Goal: Task Accomplishment & Management: Manage account settings

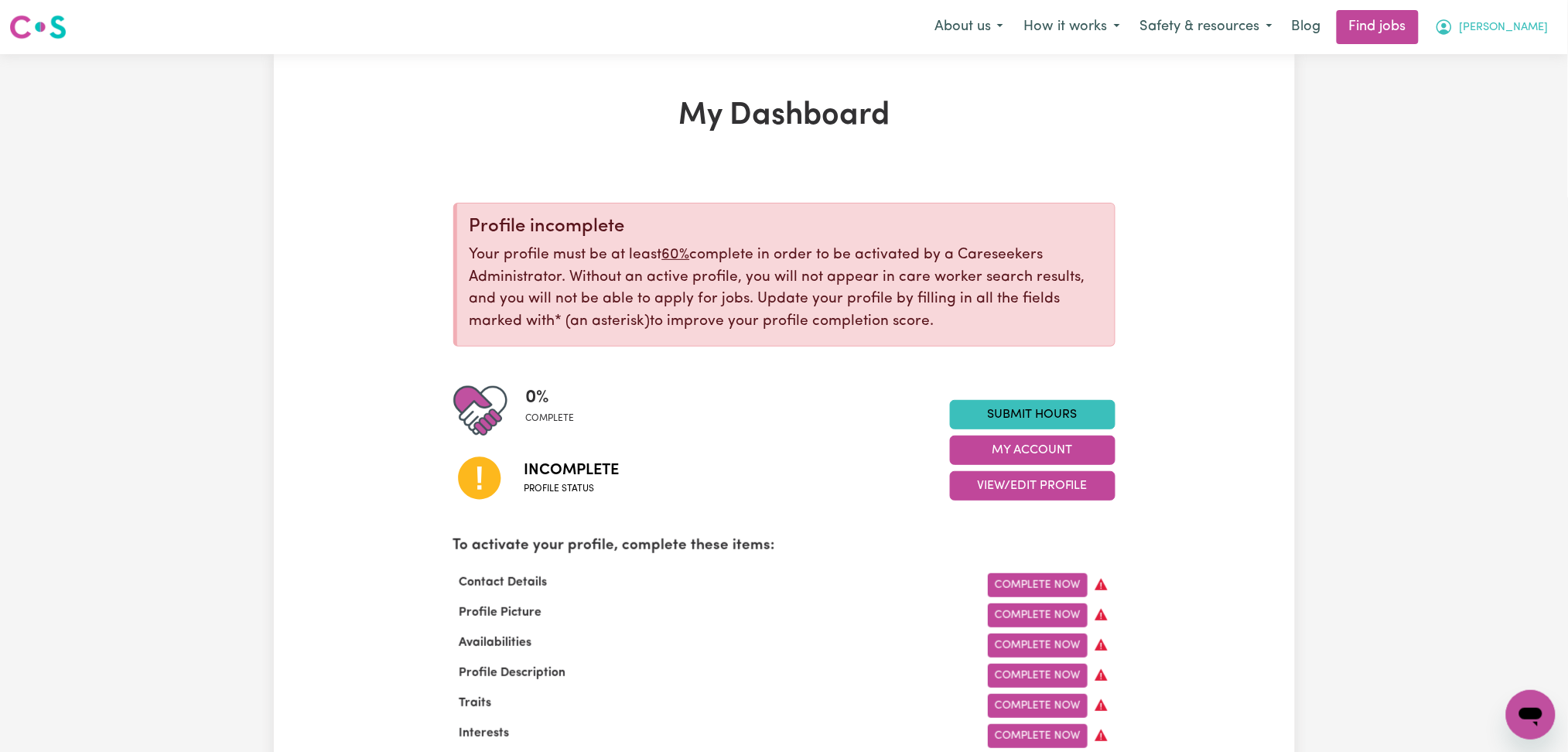
click at [1492, 40] on button "[PERSON_NAME]" at bounding box center [1491, 27] width 134 height 33
click at [1489, 120] on link "Logout" at bounding box center [1496, 118] width 122 height 30
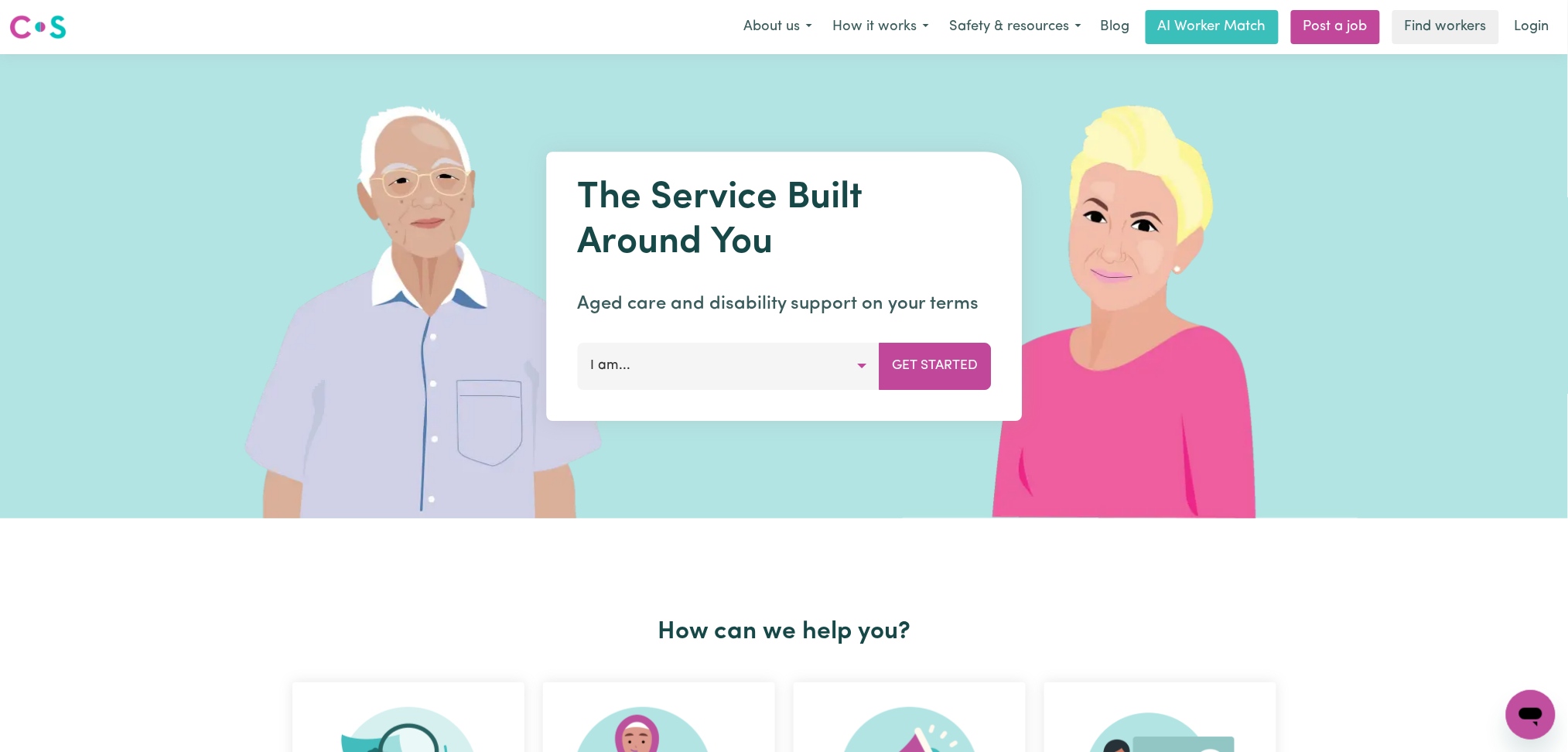
click at [1531, 13] on link "Login" at bounding box center [1532, 27] width 54 height 34
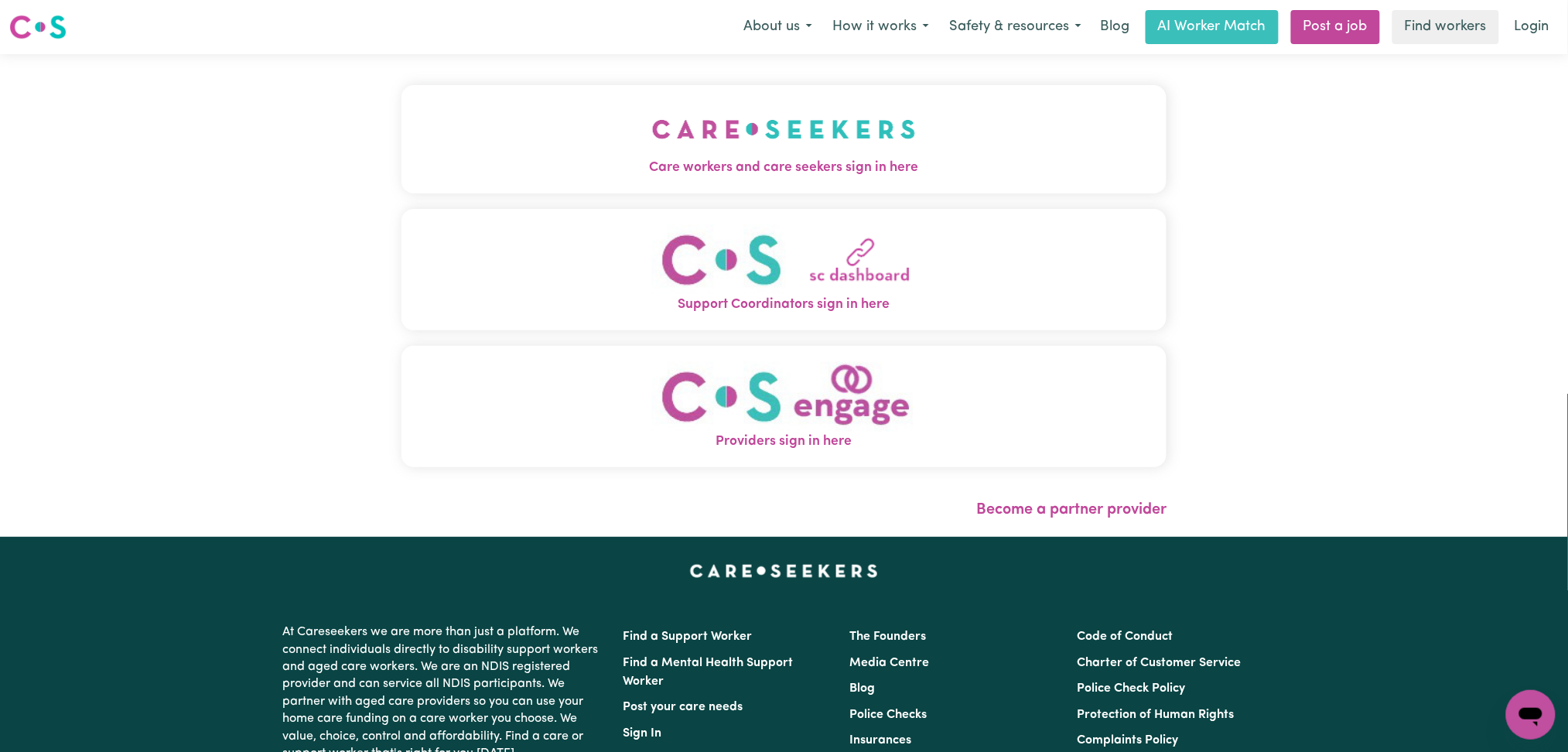
click at [652, 109] on img "Care workers and care seekers sign in here" at bounding box center [784, 129] width 264 height 58
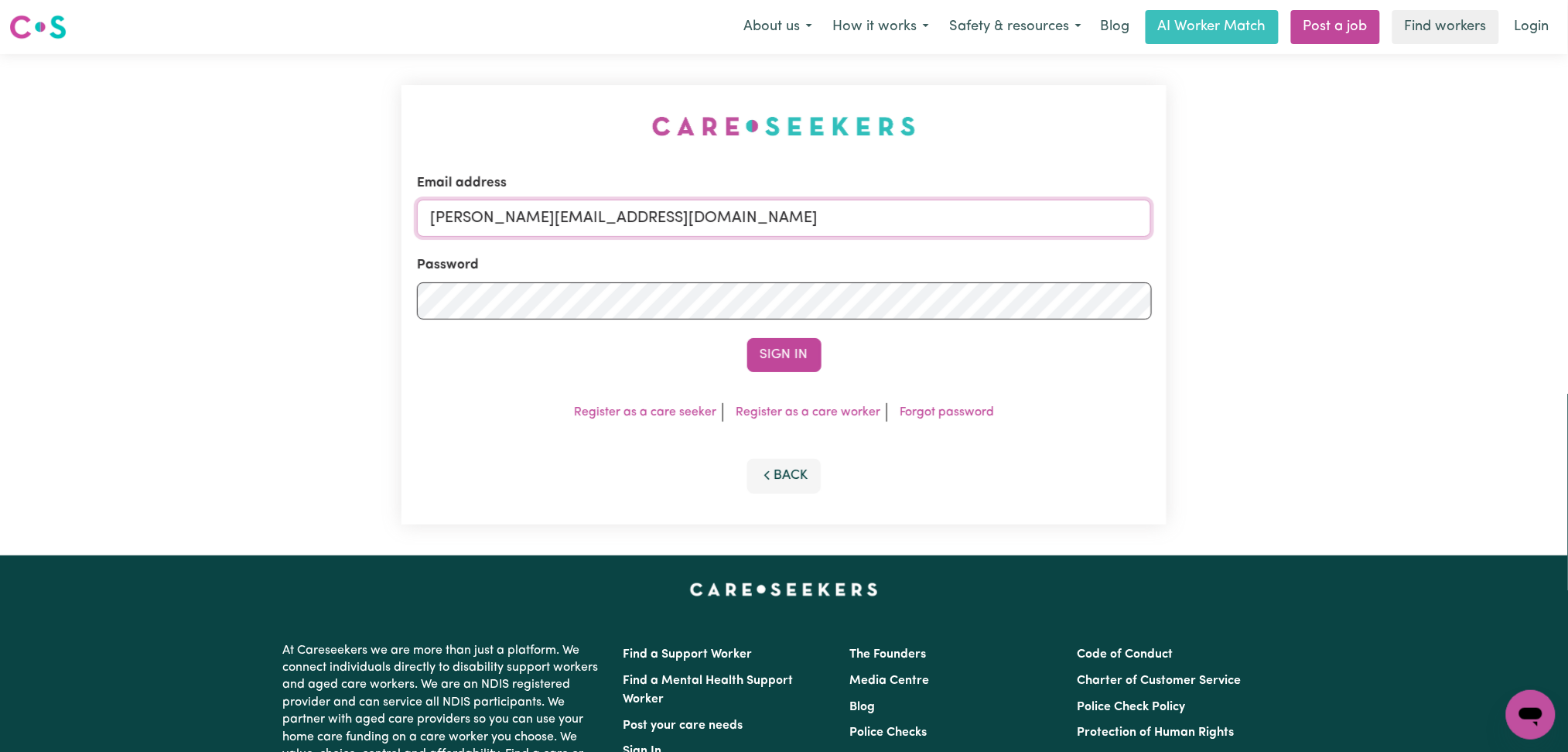
drag, startPoint x: 614, startPoint y: 205, endPoint x: 603, endPoint y: 223, distance: 21.1
click at [614, 205] on input "[PERSON_NAME][EMAIL_ADDRESS][DOMAIN_NAME]" at bounding box center [785, 218] width 735 height 37
drag, startPoint x: 511, startPoint y: 203, endPoint x: 797, endPoint y: 203, distance: 286.0
click at [797, 203] on input "Superuser~[EMAIL_ADDRESS][DOMAIN_NAME]" at bounding box center [785, 218] width 735 height 37
type input "Superuser~[EMAIL_ADDRESS][DOMAIN_NAME]"
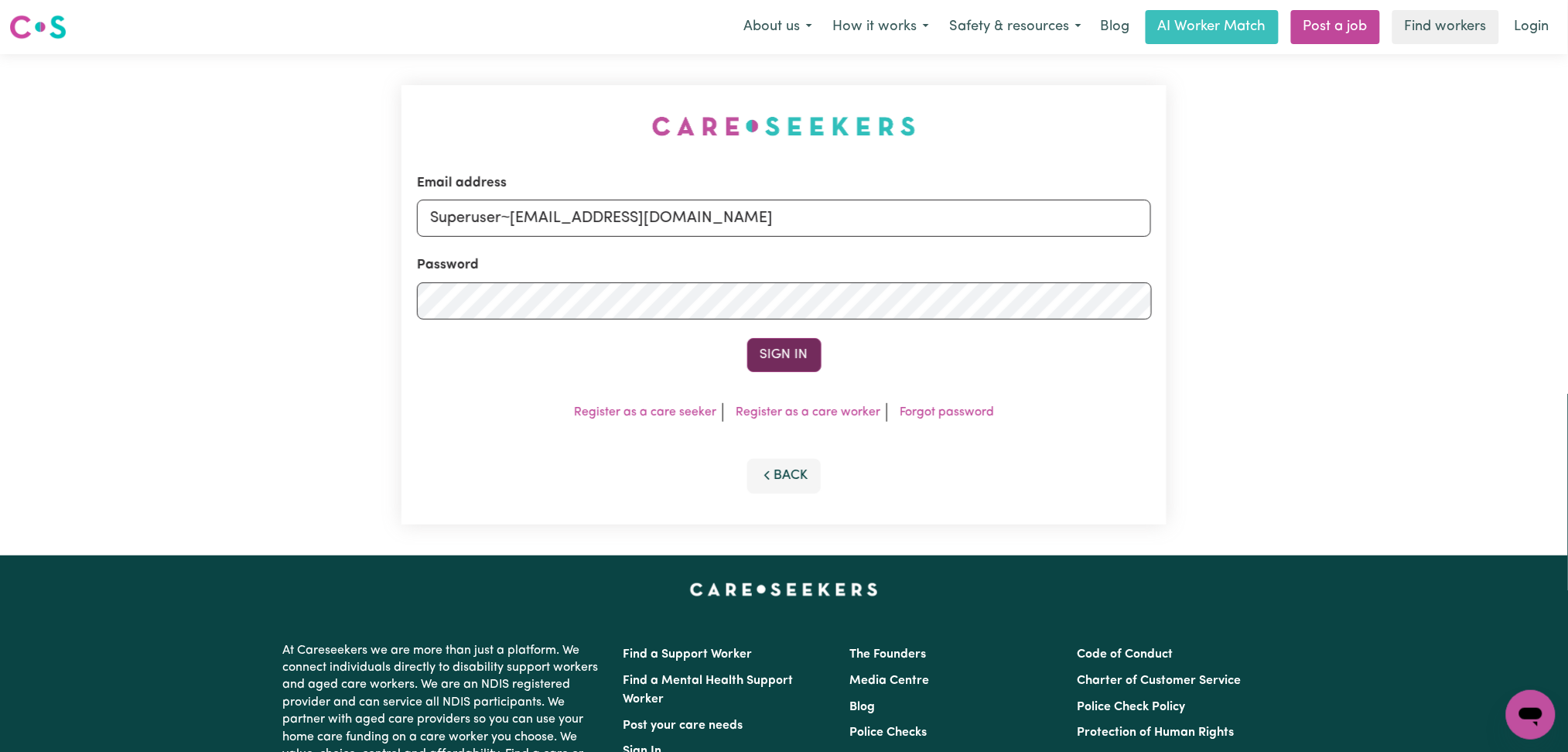
click at [783, 350] on button "Sign In" at bounding box center [784, 355] width 75 height 34
